Goal: Information Seeking & Learning: Find contact information

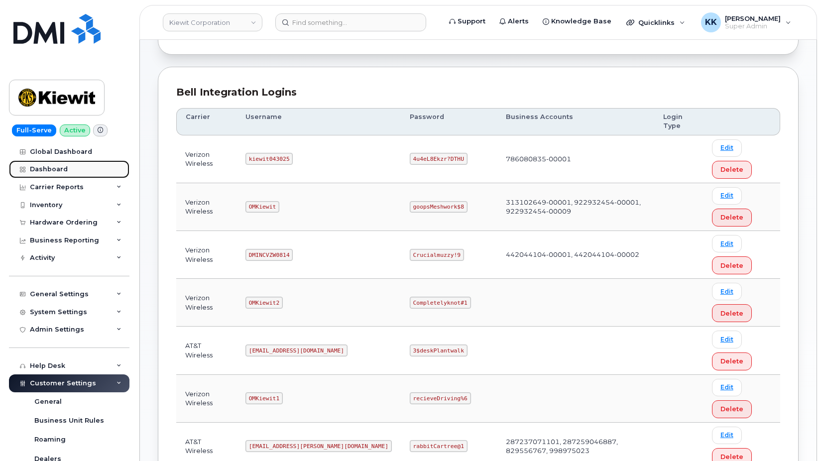
click at [56, 168] on div "Dashboard" at bounding box center [49, 169] width 38 height 8
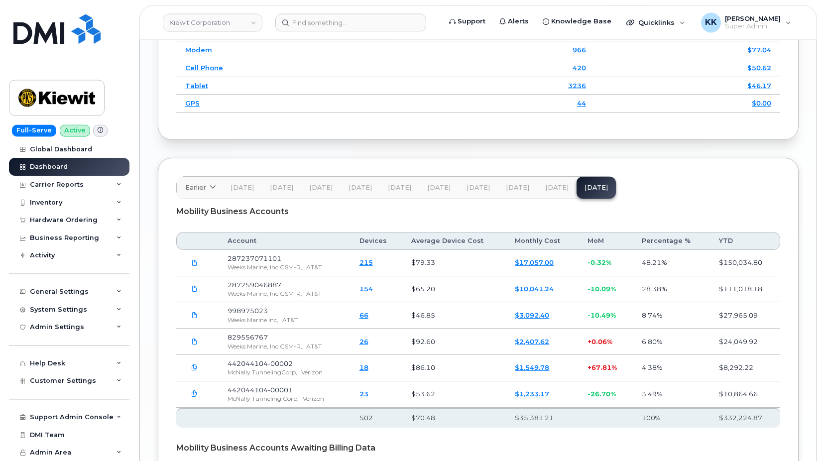
scroll to position [1677, 0]
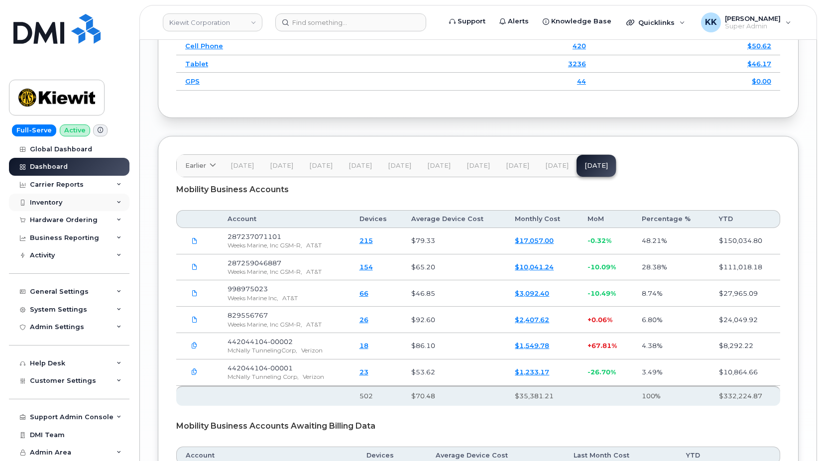
click at [32, 199] on div "Inventory" at bounding box center [46, 203] width 32 height 8
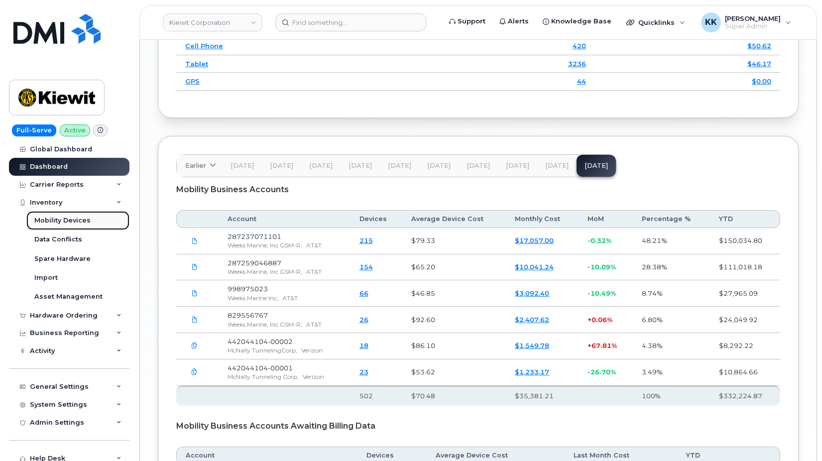
click at [51, 220] on div "Mobility Devices" at bounding box center [62, 220] width 56 height 9
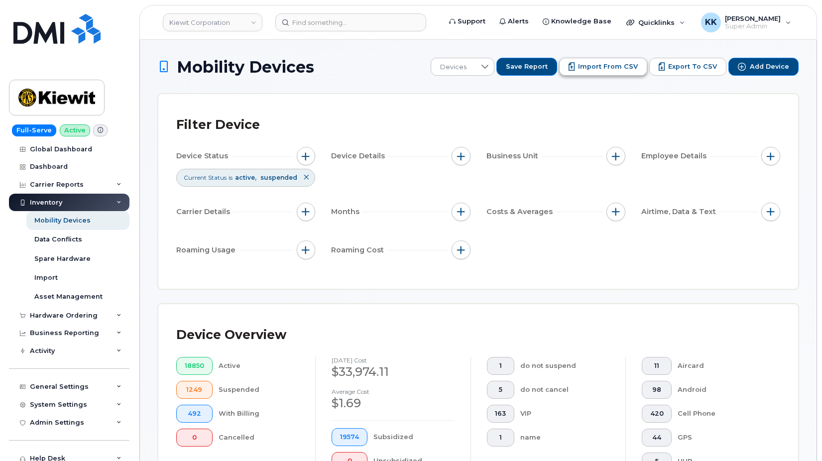
click at [584, 66] on button "Import from CSV" at bounding box center [603, 67] width 88 height 18
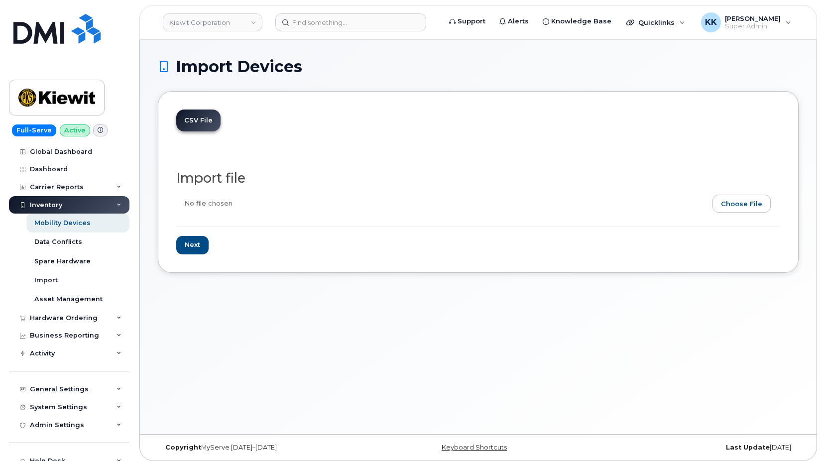
click at [759, 204] on input "file" at bounding box center [474, 206] width 596 height 23
type input "C:\fakepath\Kiewit Verizon 4104 Inventory September 2025.csv"
click at [187, 244] on input "Next" at bounding box center [192, 245] width 32 height 18
type input "Loading..."
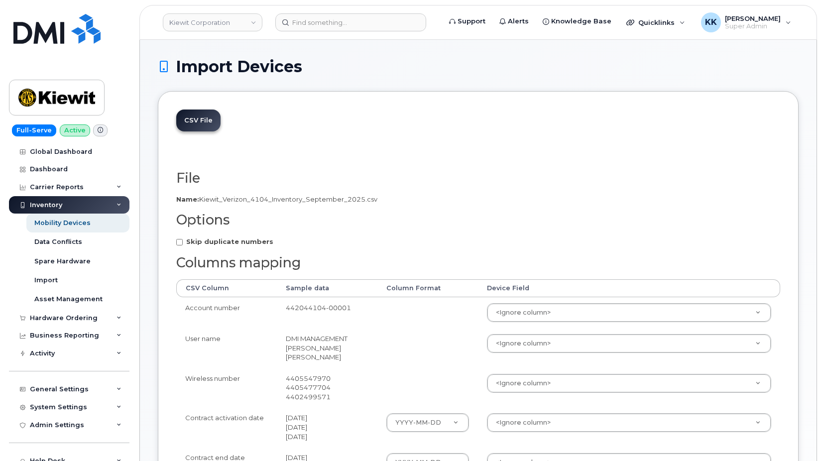
click at [201, 238] on label "Skip duplicate numbers" at bounding box center [224, 241] width 97 height 9
click at [183, 239] on input "Skip duplicate numbers" at bounding box center [179, 242] width 6 height 6
checkbox input "true"
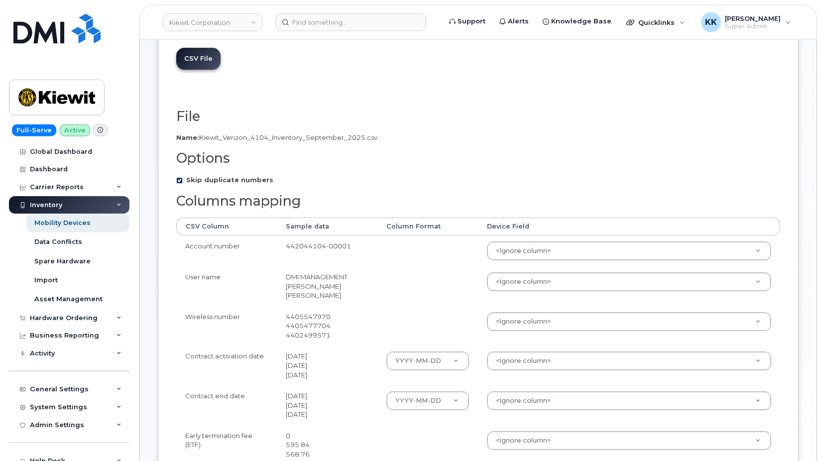
scroll to position [152, 0]
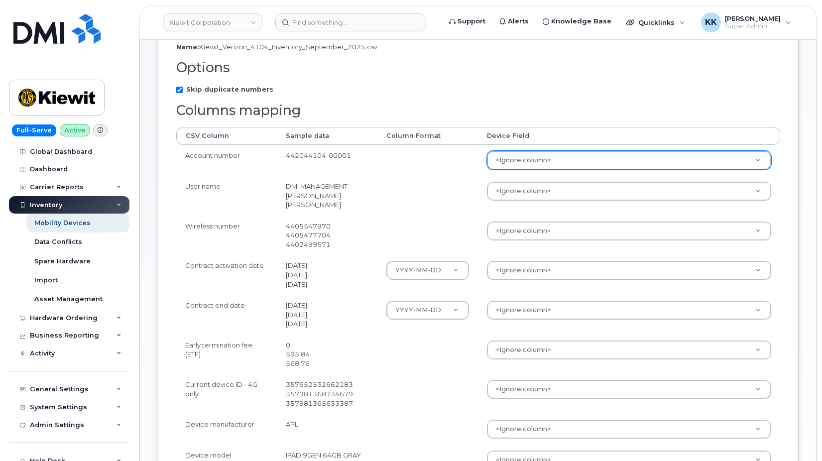
click at [552, 163] on body "Kiewit Corporation Support Alerts Knowledge Base Quicklinks Suspend / Cancel De…" at bounding box center [411, 301] width 822 height 907
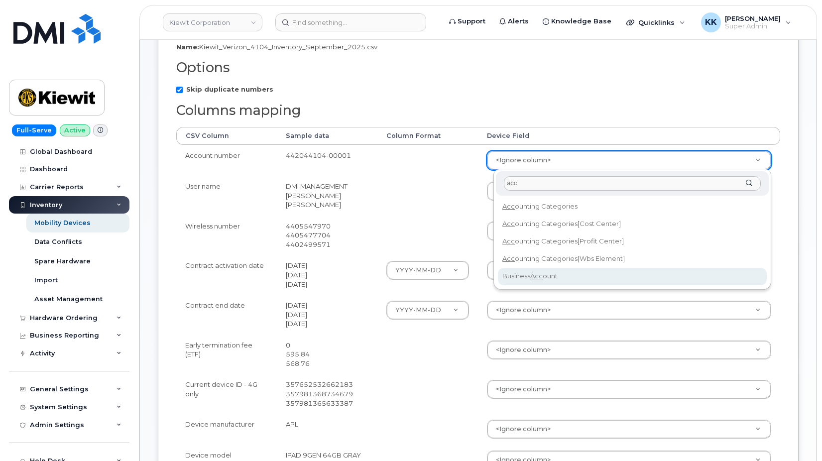
type input "acc"
select select "business_account_id"
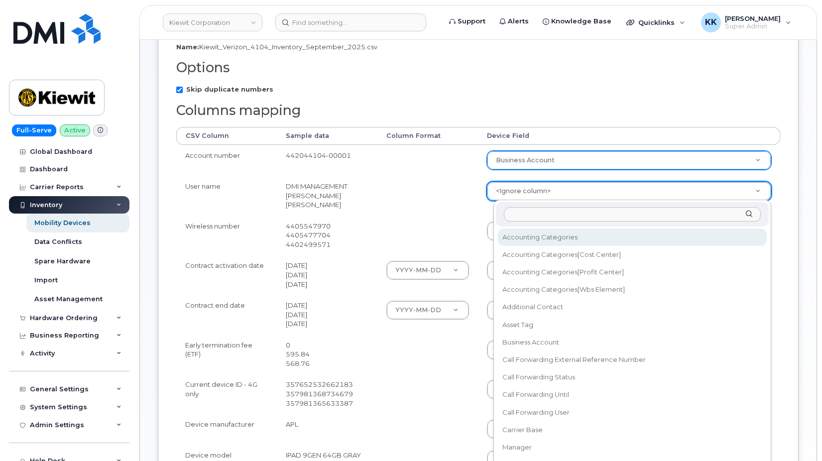
click at [535, 196] on body "Kiewit Corporation Support Alerts Knowledge Base Quicklinks Suspend / Cancel De…" at bounding box center [411, 301] width 822 height 907
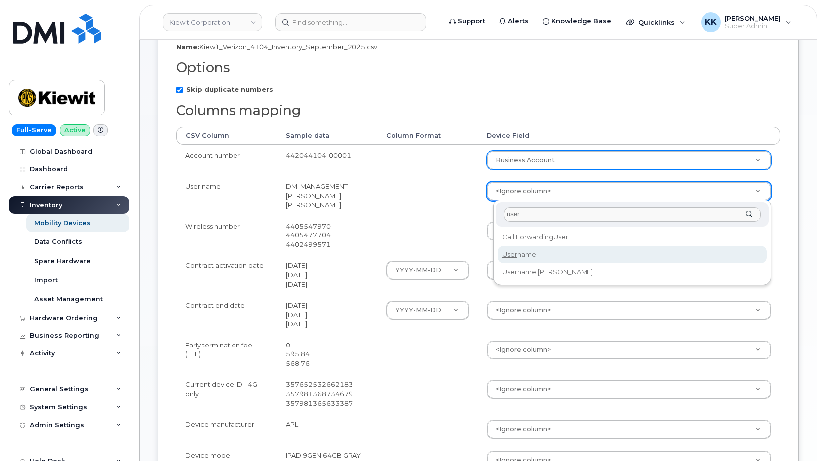
type input "user"
select select "username"
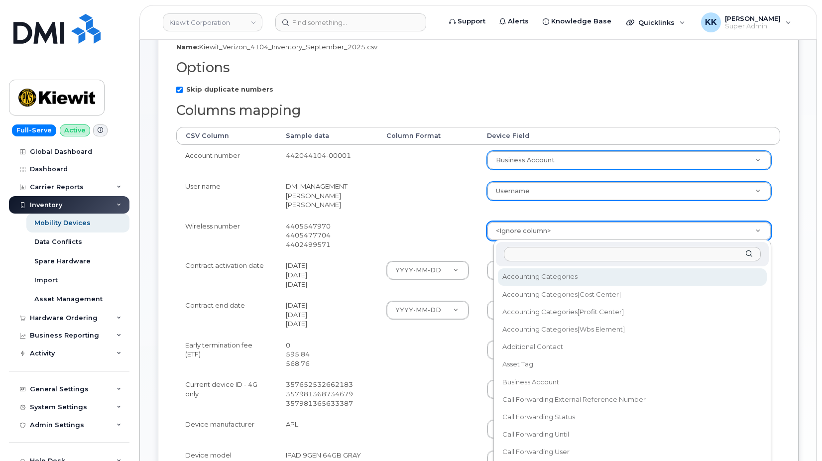
click at [531, 235] on body "Kiewit Corporation Support Alerts Knowledge Base Quicklinks Suspend / Cancel De…" at bounding box center [411, 301] width 822 height 907
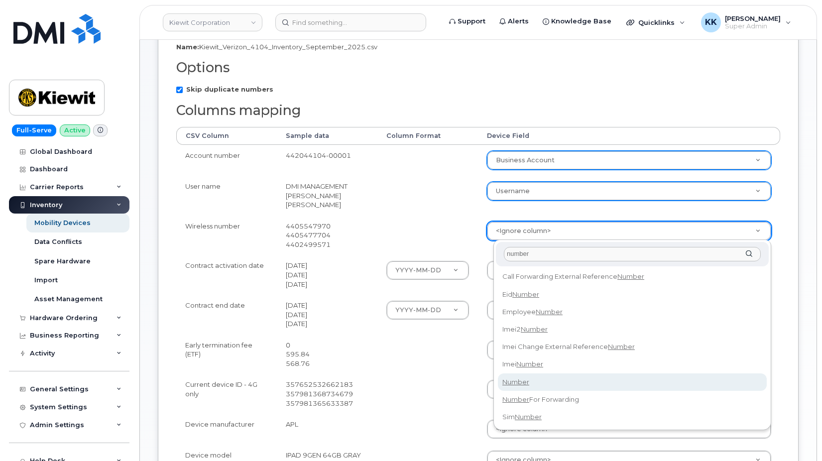
type input "number"
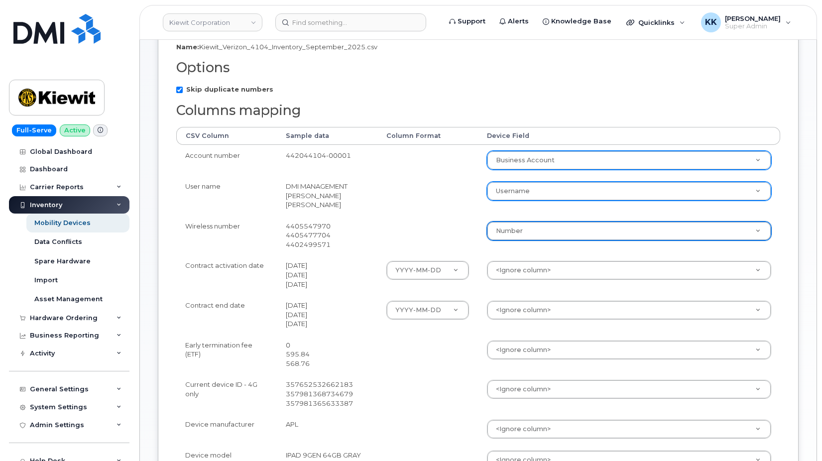
select select "number"
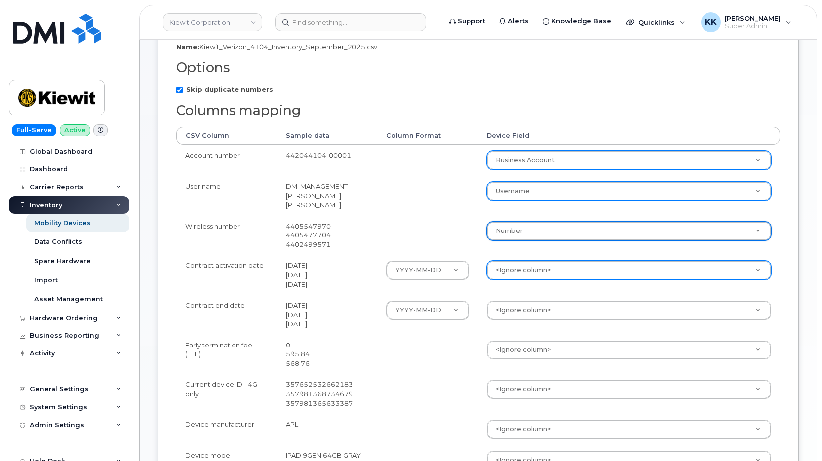
click at [525, 270] on body "Kiewit Corporation Support Alerts Knowledge Base Quicklinks Suspend / Cancel De…" at bounding box center [411, 301] width 822 height 907
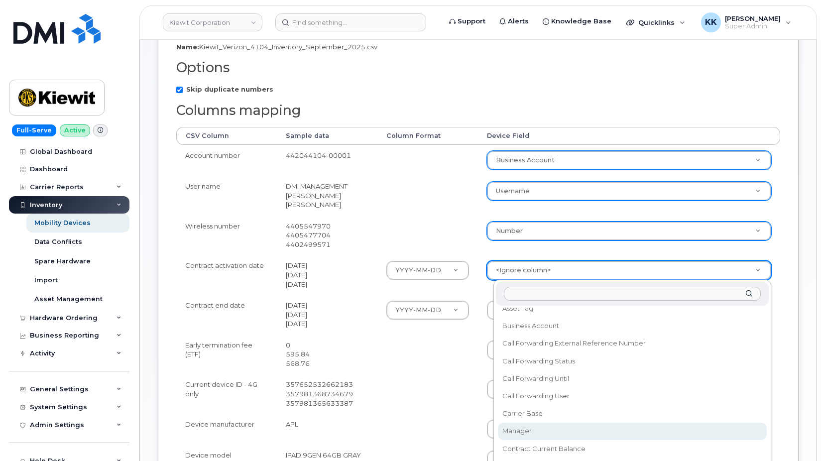
scroll to position [143, 0]
select select "contract_start_date"
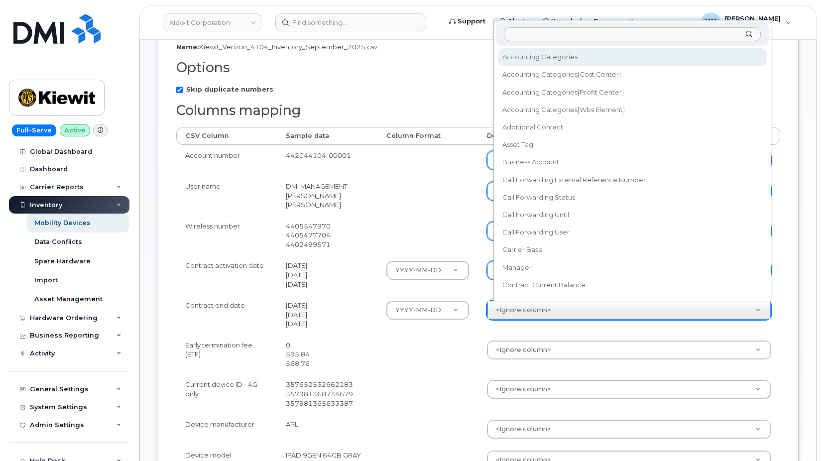
click at [549, 310] on body "Kiewit Corporation Support Alerts Knowledge Base Quicklinks Suspend / Cancel De…" at bounding box center [411, 301] width 822 height 907
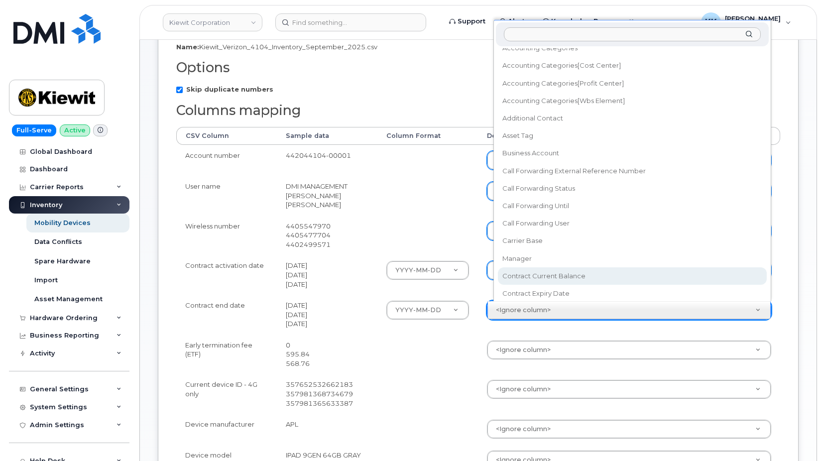
scroll to position [57, 0]
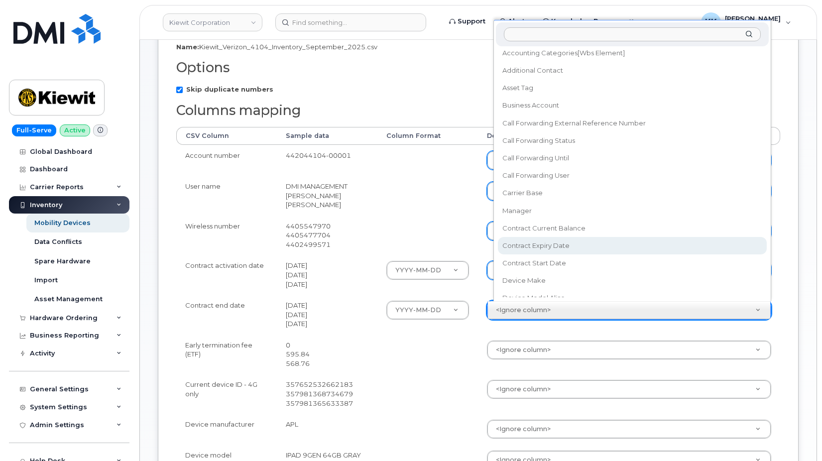
select select "contract_expiry_date"
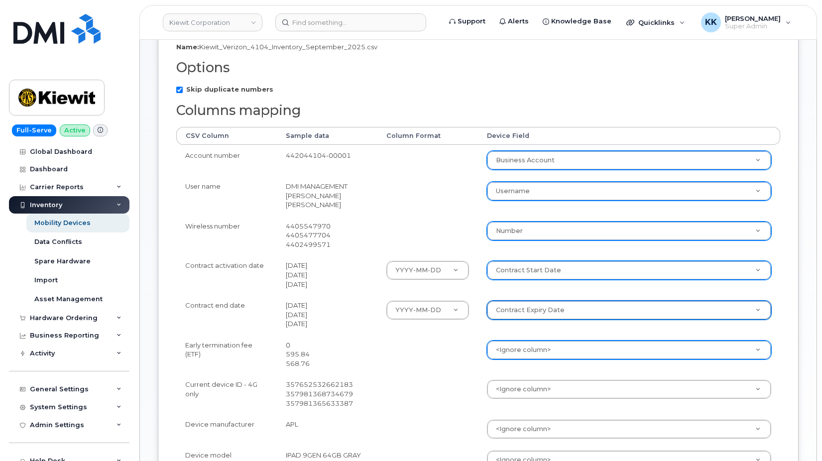
click at [528, 350] on body "Kiewit Corporation Support Alerts Knowledge Base Quicklinks Suspend / Cancel De…" at bounding box center [411, 301] width 822 height 907
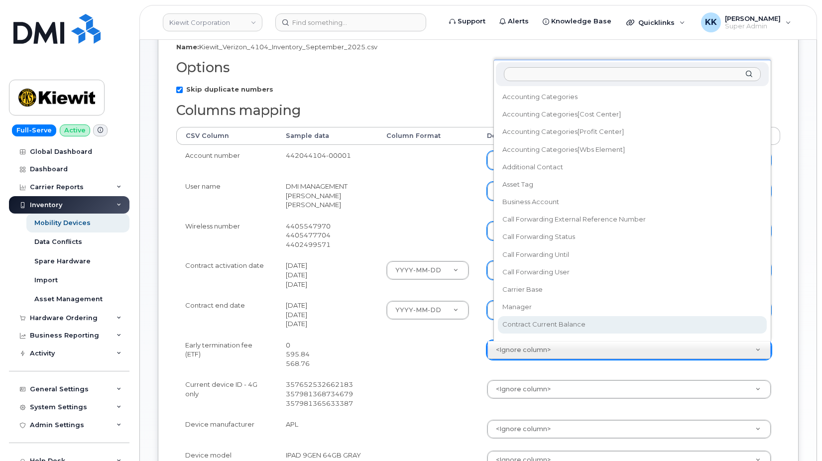
scroll to position [9, 0]
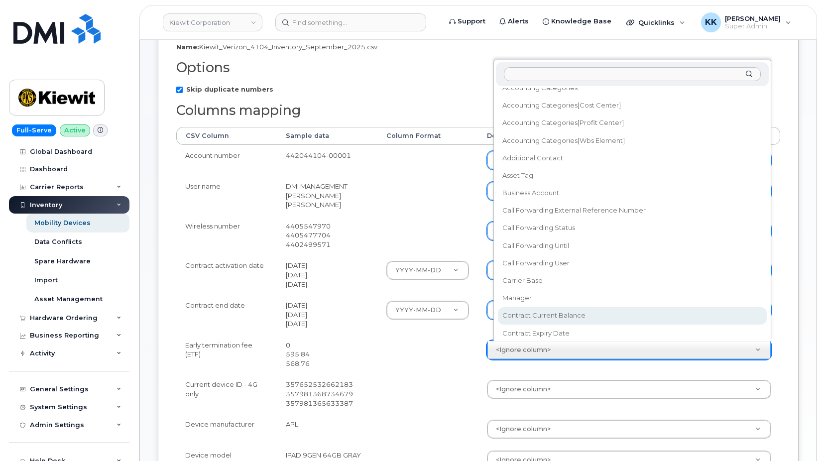
select select "contract_current_balance"
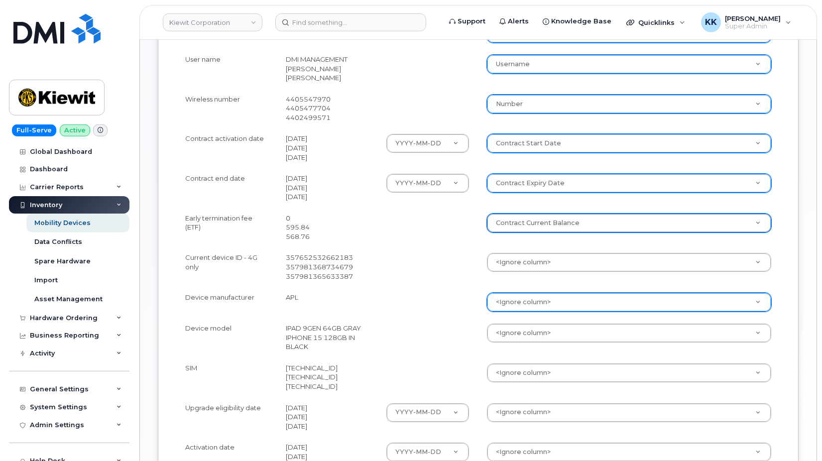
scroll to position [305, 0]
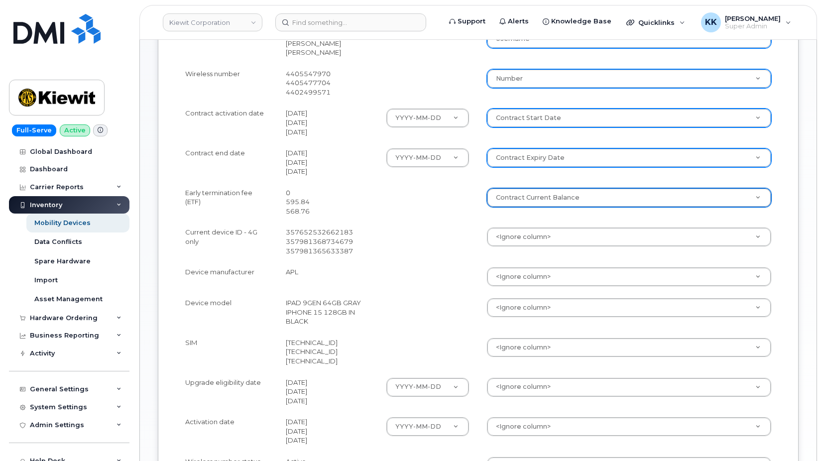
click at [523, 242] on body "Kiewit Corporation Support Alerts Knowledge Base Quicklinks Suspend / Cancel De…" at bounding box center [411, 148] width 822 height 907
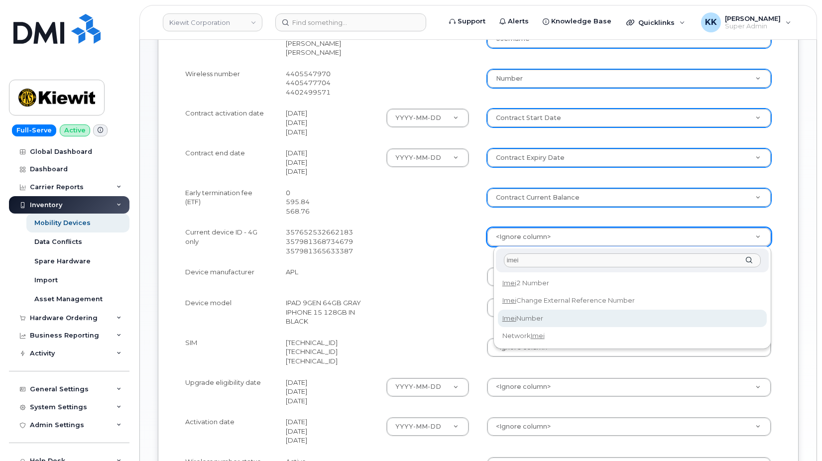
type input "imei"
select select "imei_number"
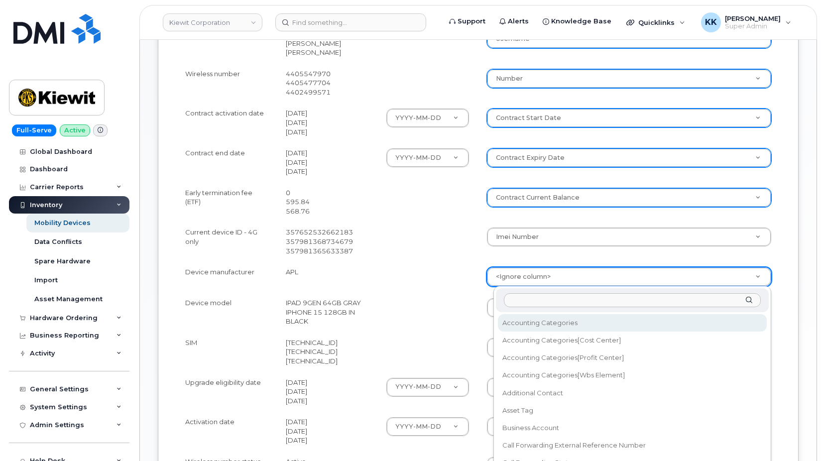
click at [532, 283] on body "Kiewit Corporation Support Alerts Knowledge Base Quicklinks Suspend / Cancel De…" at bounding box center [411, 148] width 822 height 907
type input "mak"
select select "device_make_id"
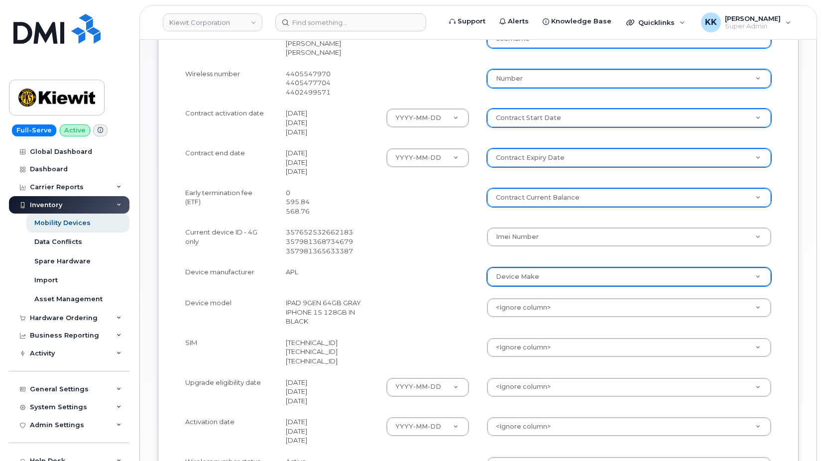
click at [535, 318] on td "<Ignore column> Accounting Categories Accounting Categories[Cost Center] Accoun…" at bounding box center [629, 312] width 302 height 40
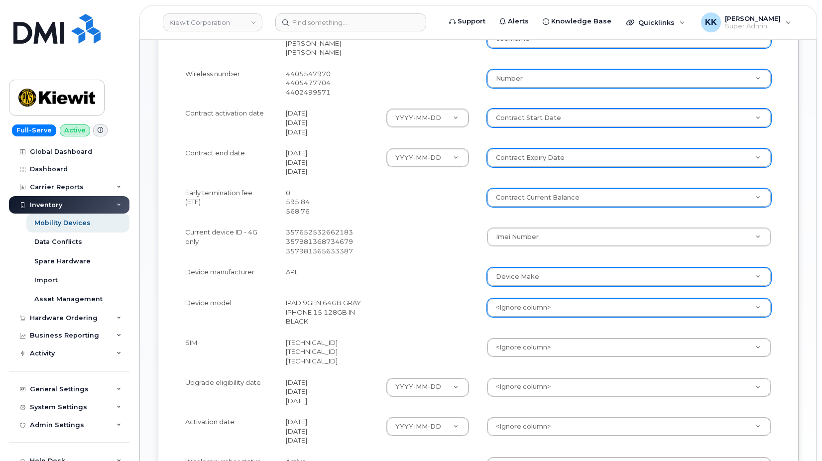
click at [535, 309] on body "Kiewit Corporation Support Alerts Knowledge Base Quicklinks Suspend / Cancel De…" at bounding box center [411, 148] width 822 height 907
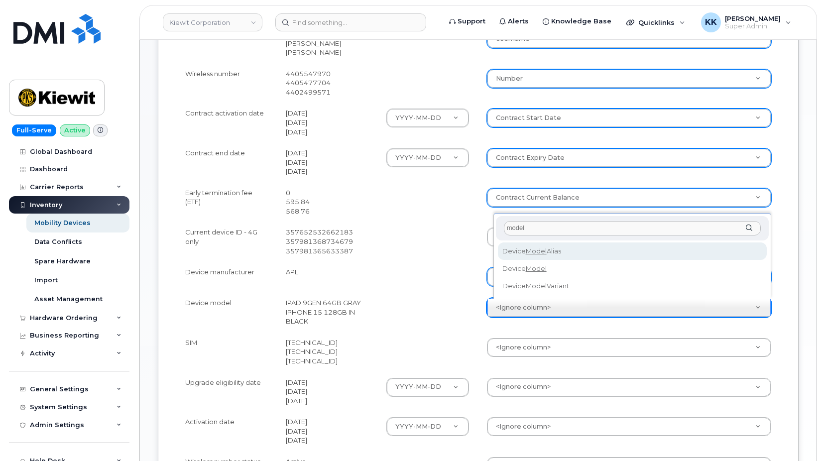
type input "model"
select select "device_model_alias"
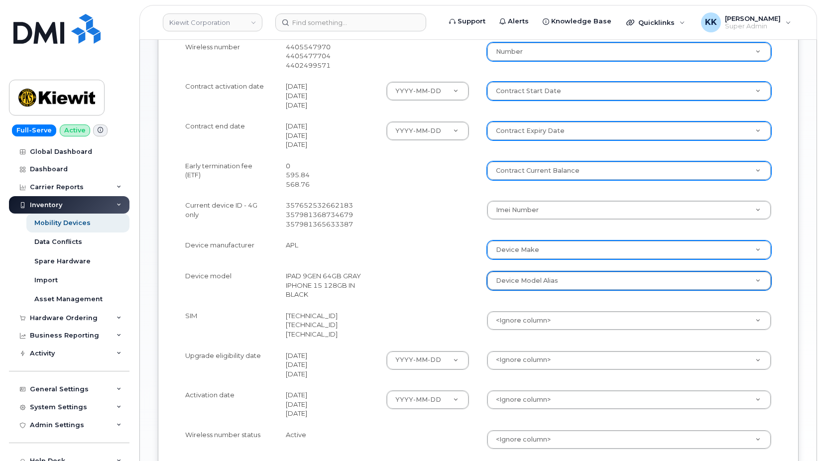
scroll to position [356, 0]
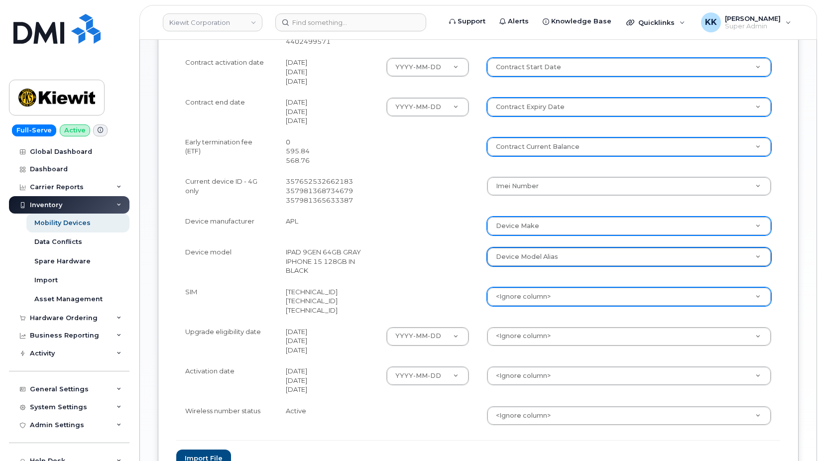
click at [525, 303] on body "Kiewit Corporation Support Alerts Knowledge Base Quicklinks Suspend / Cancel De…" at bounding box center [411, 97] width 822 height 907
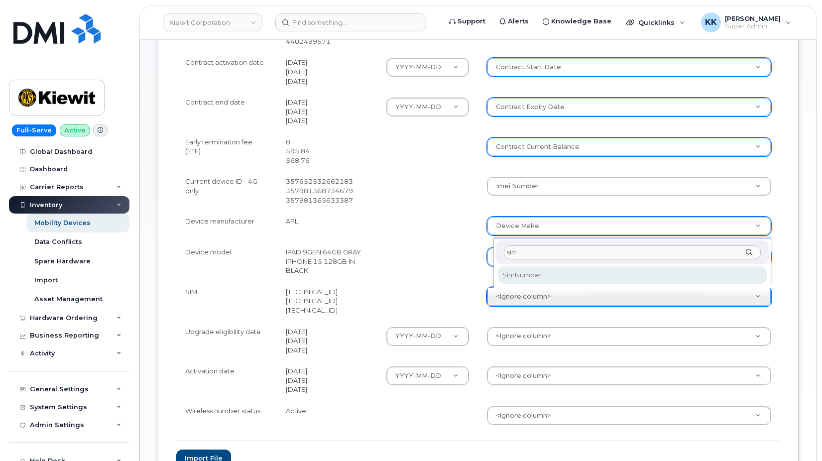
type input "sim"
select select "sim_number"
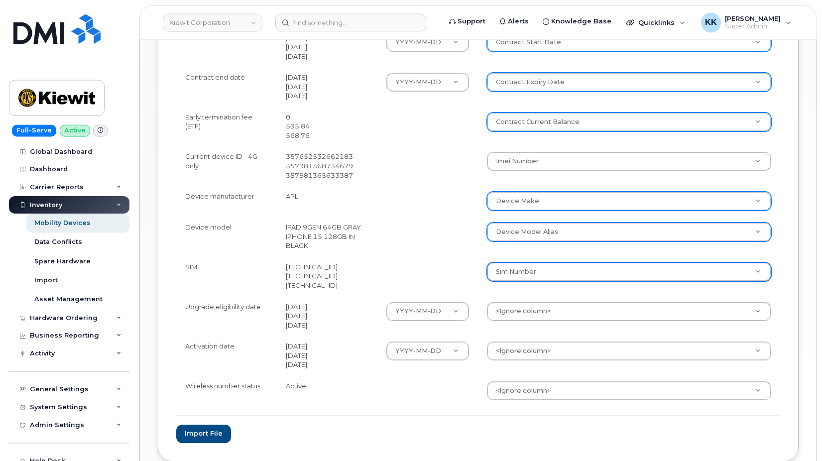
scroll to position [406, 0]
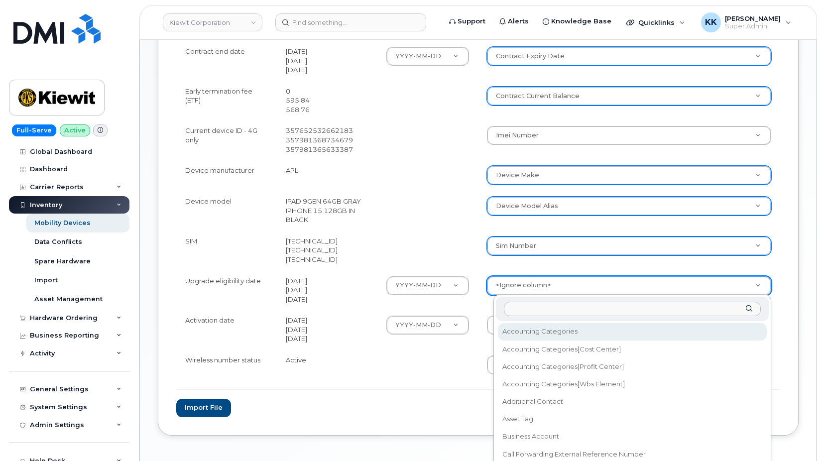
click at [537, 284] on body "Kiewit Corporation Support Alerts Knowledge Base Quicklinks Suspend / Cancel De…" at bounding box center [411, 47] width 822 height 907
type input "eli"
select select "eligibility_date"
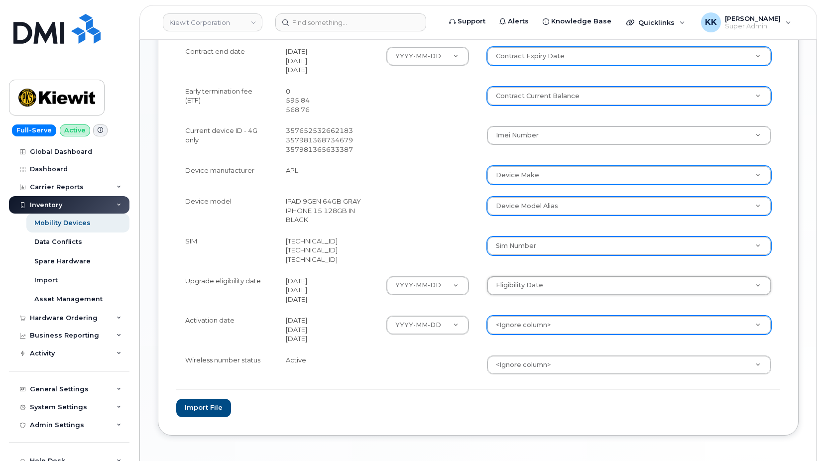
click at [533, 321] on body "Kiewit Corporation Support Alerts Knowledge Base Quicklinks Suspend / Cancel De…" at bounding box center [411, 47] width 822 height 907
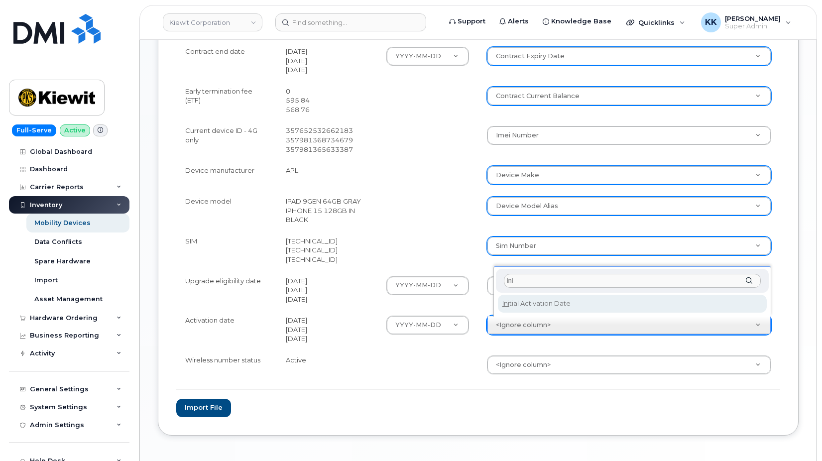
type input "ini"
select select "initial_activation_date"
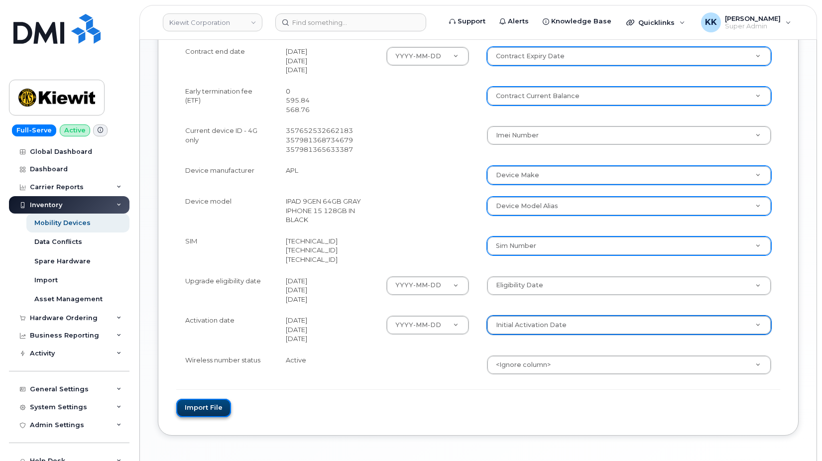
click at [223, 414] on button "Import file" at bounding box center [203, 408] width 55 height 18
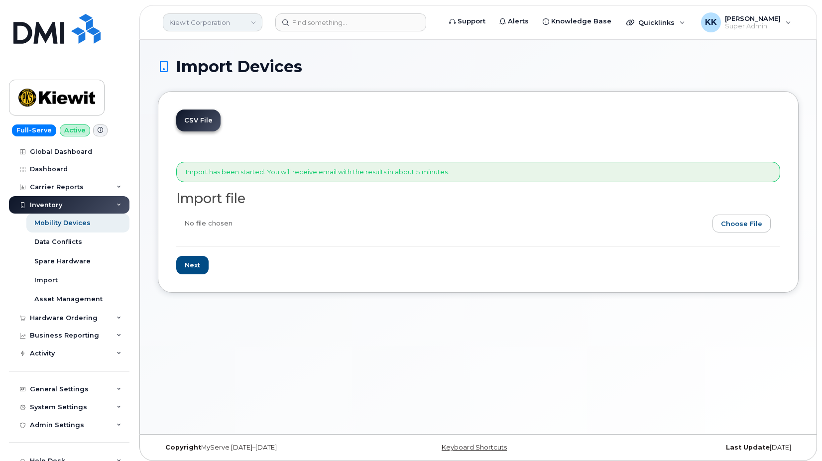
click at [194, 24] on link "Kiewit Corporation" at bounding box center [213, 22] width 100 height 18
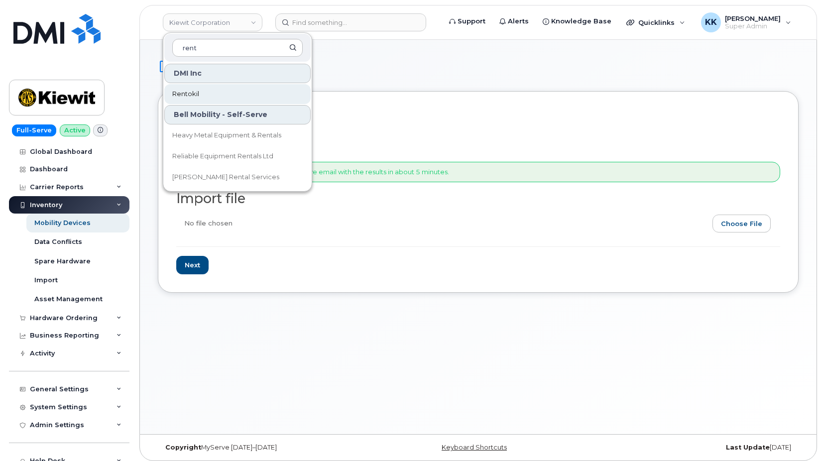
type input "rent"
click at [186, 95] on span "Rentokil" at bounding box center [185, 94] width 27 height 10
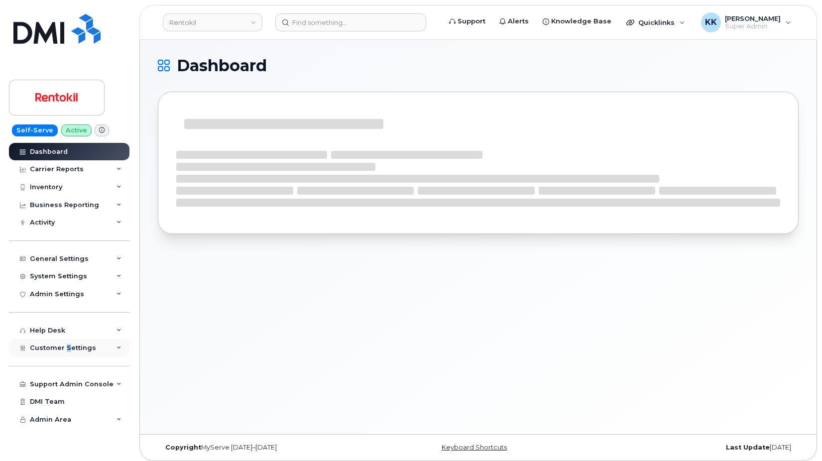
click at [66, 353] on div "Customer Settings" at bounding box center [69, 348] width 121 height 18
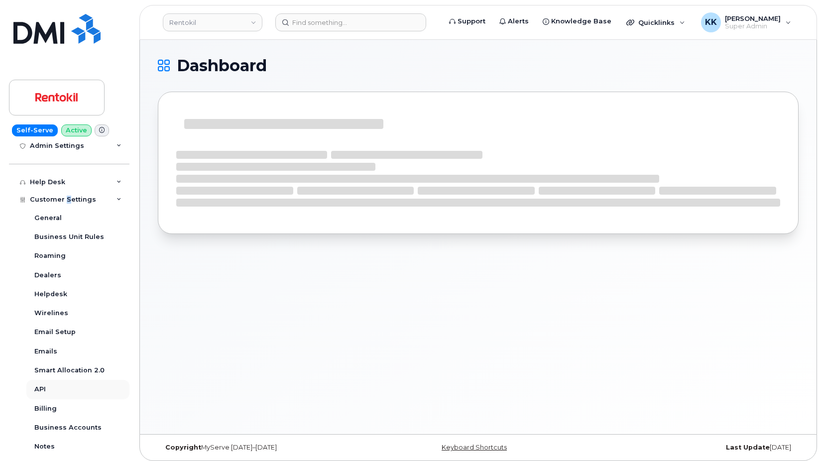
scroll to position [191, 0]
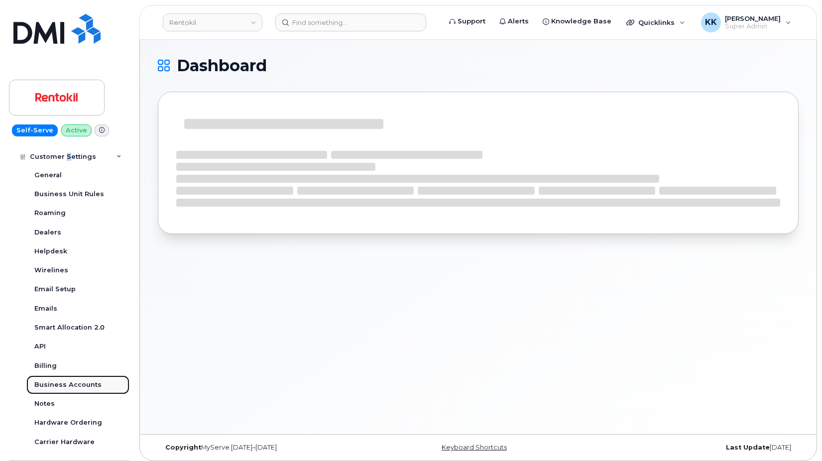
click at [77, 384] on div "Business Accounts" at bounding box center [67, 385] width 67 height 9
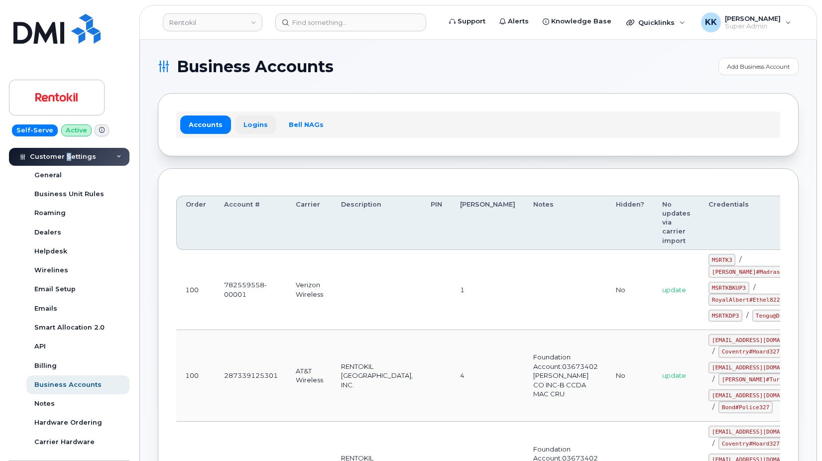
click at [242, 119] on link "Logins" at bounding box center [255, 125] width 41 height 18
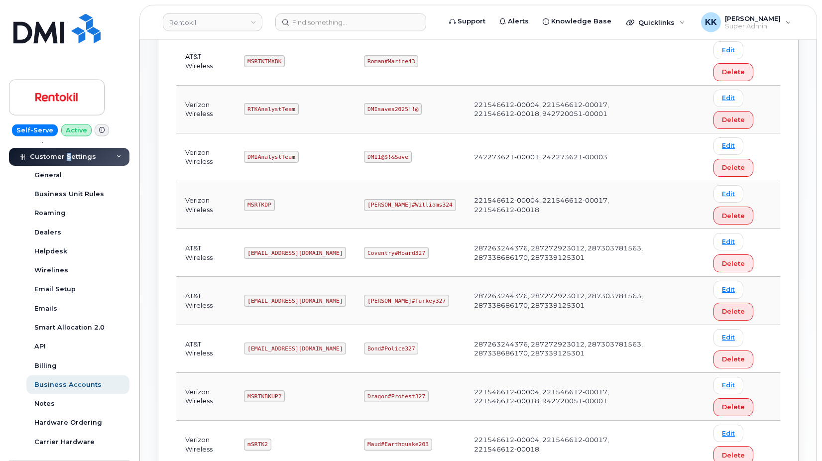
scroll to position [406, 0]
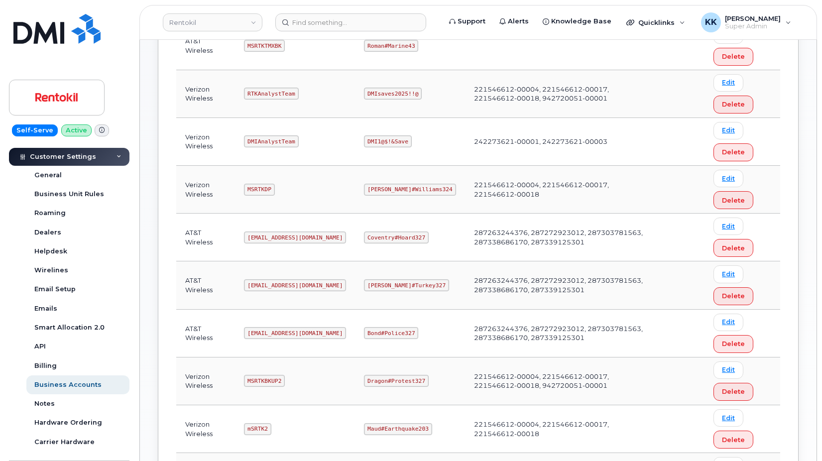
click at [299, 330] on code "[EMAIL_ADDRESS][DOMAIN_NAME]" at bounding box center [295, 333] width 102 height 12
click at [395, 328] on code "Bond#Police327" at bounding box center [391, 333] width 54 height 12
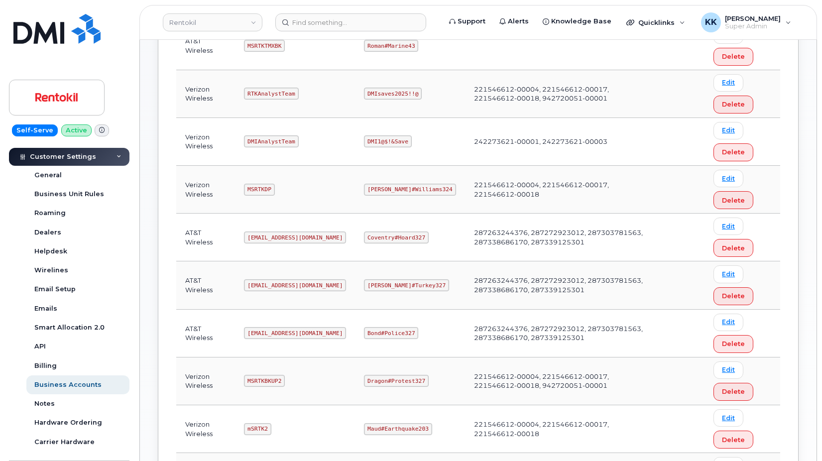
click at [395, 328] on code "Bond#Police327" at bounding box center [391, 333] width 54 height 12
click at [187, 25] on link "Rentokil" at bounding box center [213, 22] width 100 height 18
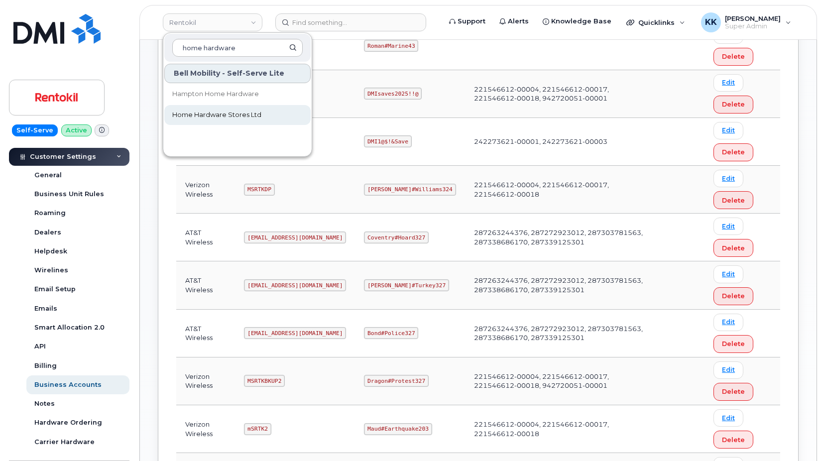
type input "home hardware"
click at [200, 123] on link "Home Hardware Stores Ltd" at bounding box center [237, 115] width 146 height 20
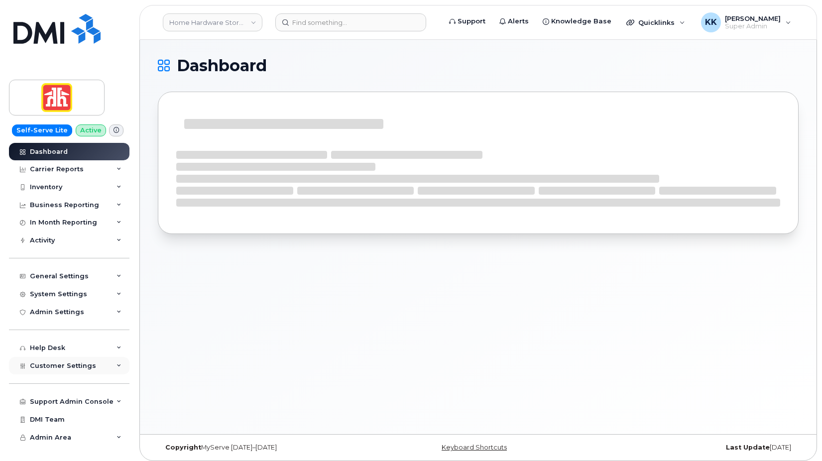
click at [85, 365] on span "Customer Settings" at bounding box center [63, 365] width 66 height 7
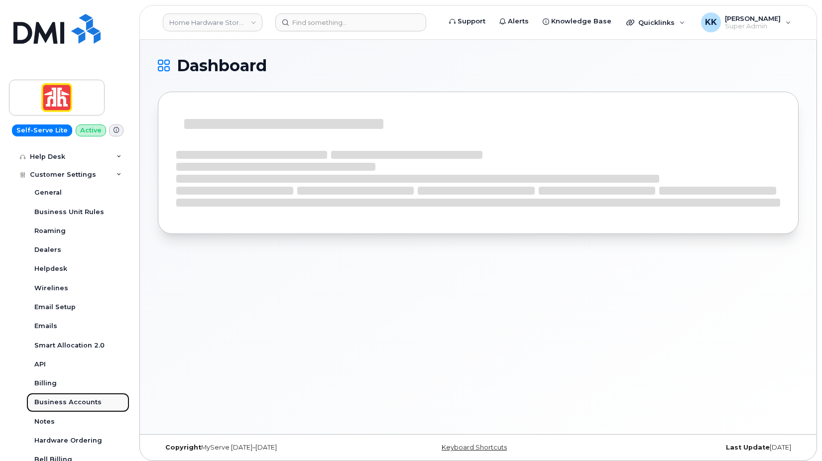
click at [68, 403] on div "Business Accounts" at bounding box center [67, 402] width 67 height 9
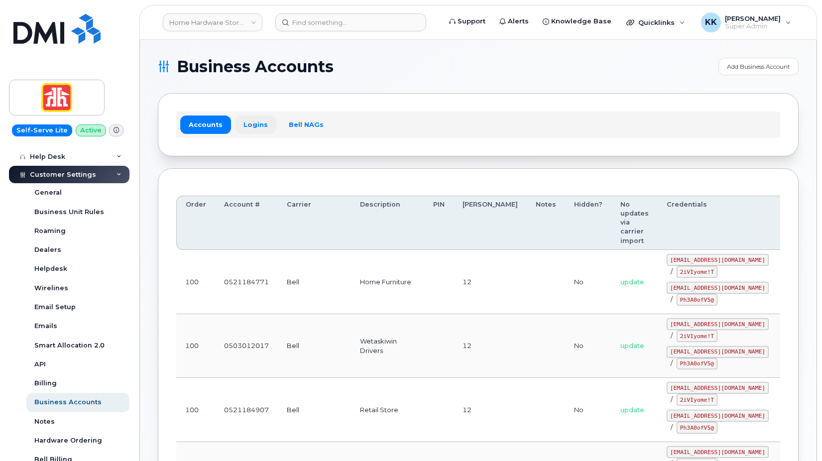
click at [257, 132] on link "Logins" at bounding box center [255, 125] width 41 height 18
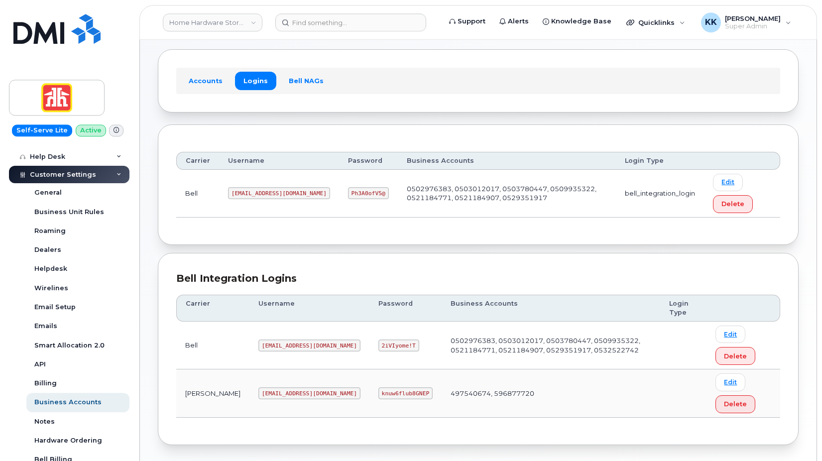
scroll to position [86, 0]
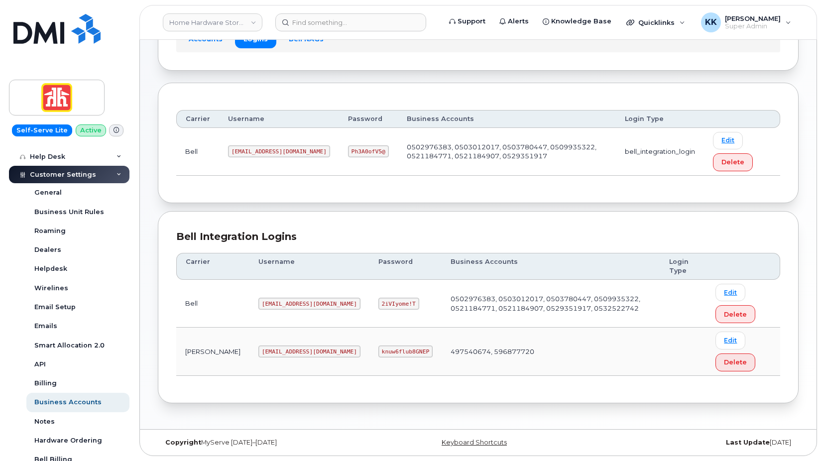
click at [250, 358] on td "[EMAIL_ADDRESS][DOMAIN_NAME]" at bounding box center [310, 352] width 120 height 48
click at [259, 356] on code "[EMAIL_ADDRESS][DOMAIN_NAME]" at bounding box center [310, 352] width 102 height 12
click at [379, 352] on code "knuw6flub8GNEP" at bounding box center [406, 352] width 54 height 12
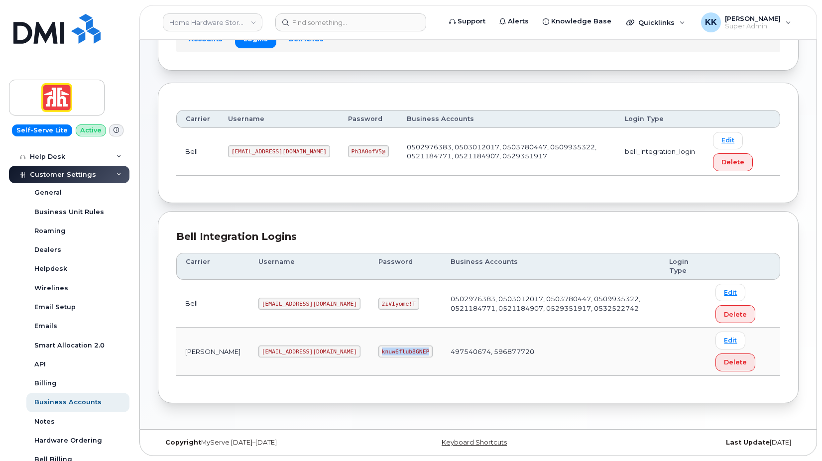
click at [379, 352] on code "knuw6flub8GNEP" at bounding box center [406, 352] width 54 height 12
click at [379, 351] on code "knuw6flub8GNEP" at bounding box center [406, 352] width 54 height 12
